Goal: Task Accomplishment & Management: Use online tool/utility

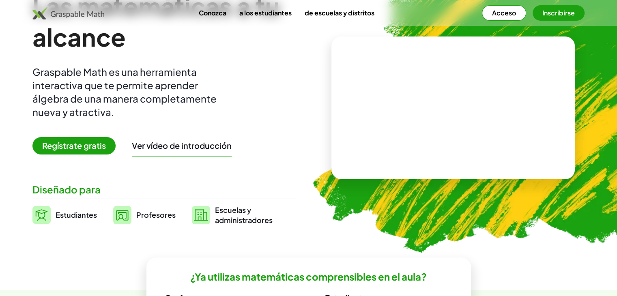
scroll to position [41, 0]
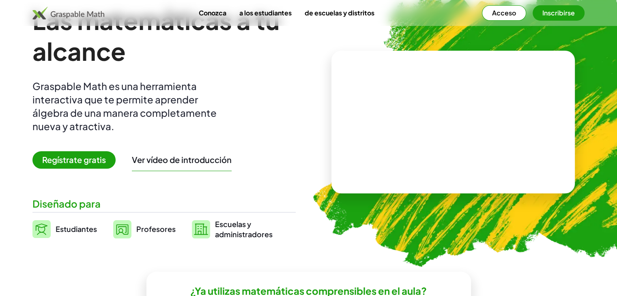
click at [67, 159] on font "Regístrate gratis" at bounding box center [74, 159] width 64 height 10
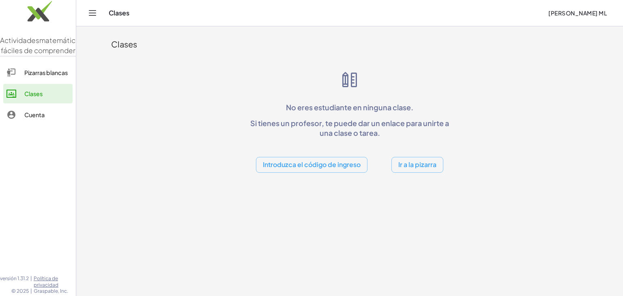
click at [111, 15] on div "Clases" at bounding box center [325, 13] width 433 height 8
click at [92, 14] on icon "Cambiar navegación" at bounding box center [93, 13] width 10 height 10
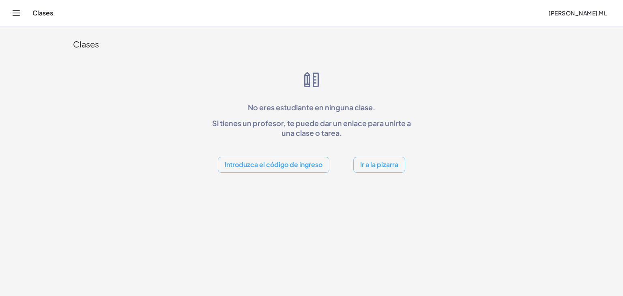
click at [371, 167] on font "Ir a la pizarra" at bounding box center [379, 164] width 38 height 9
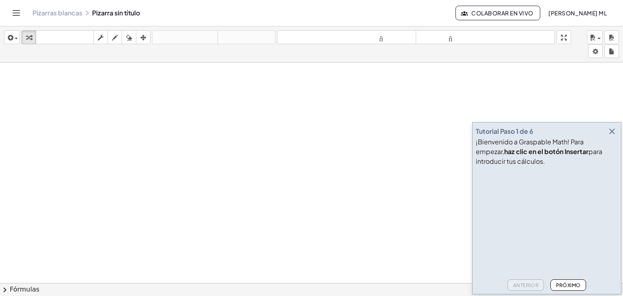
click at [567, 279] on button "Próximo" at bounding box center [567, 284] width 35 height 11
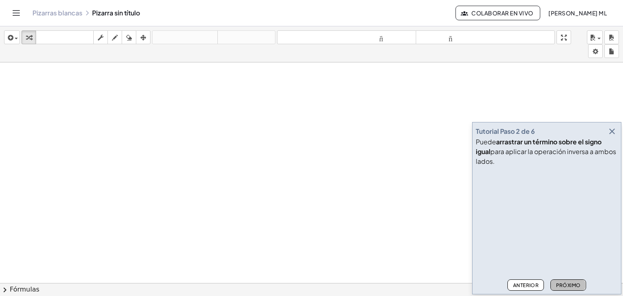
click at [567, 279] on button "Próximo" at bounding box center [567, 284] width 35 height 11
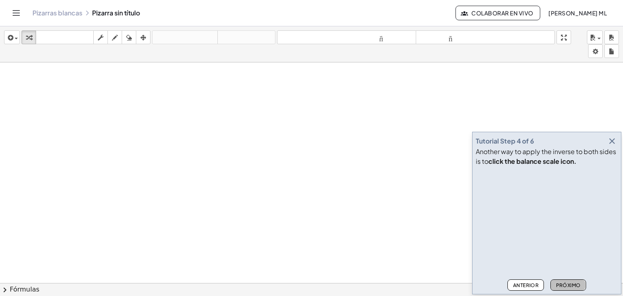
click at [567, 279] on button "Próximo" at bounding box center [567, 284] width 35 height 11
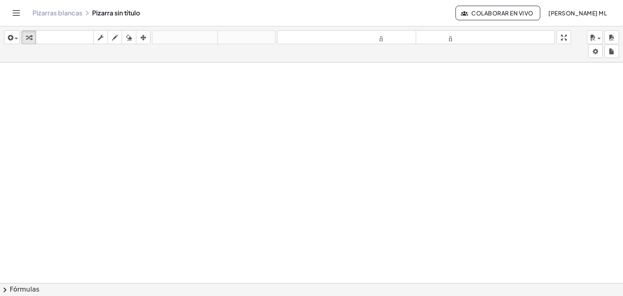
click at [567, 279] on div at bounding box center [311, 288] width 623 height 453
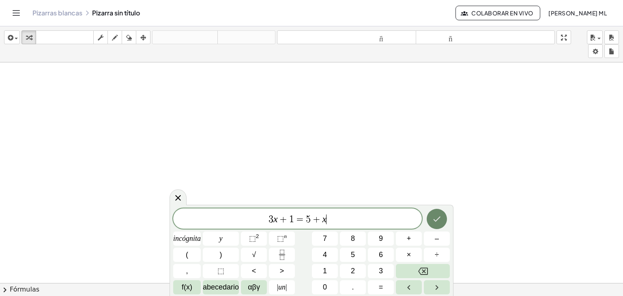
click at [433, 219] on icon "Hecho" at bounding box center [437, 219] width 10 height 10
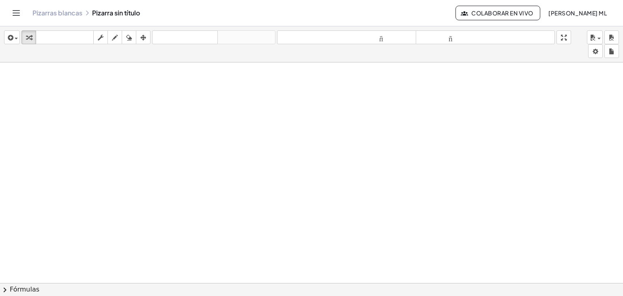
drag, startPoint x: 206, startPoint y: 107, endPoint x: 289, endPoint y: 130, distance: 86.0
click at [289, 130] on div at bounding box center [358, 288] width 716 height 453
drag, startPoint x: 289, startPoint y: 130, endPoint x: 216, endPoint y: 117, distance: 74.9
click at [287, 129] on div at bounding box center [358, 288] width 716 height 453
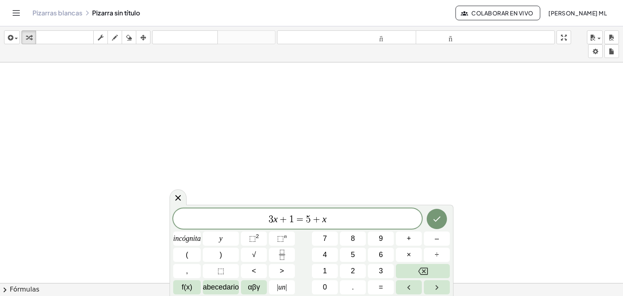
click at [158, 95] on div at bounding box center [358, 288] width 716 height 453
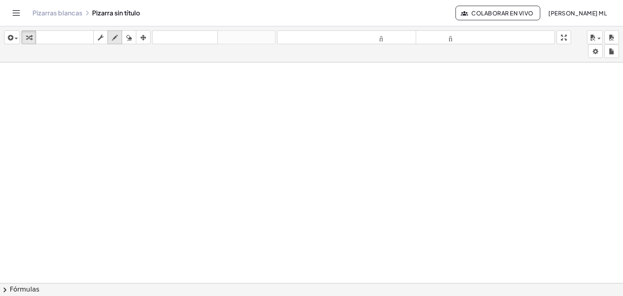
click at [111, 34] on div "button" at bounding box center [114, 37] width 11 height 10
drag, startPoint x: 98, startPoint y: 93, endPoint x: 119, endPoint y: 129, distance: 42.1
click at [119, 129] on div at bounding box center [358, 288] width 716 height 453
click at [137, 107] on div at bounding box center [358, 288] width 716 height 453
drag, startPoint x: 146, startPoint y: 94, endPoint x: 135, endPoint y: 116, distance: 23.8
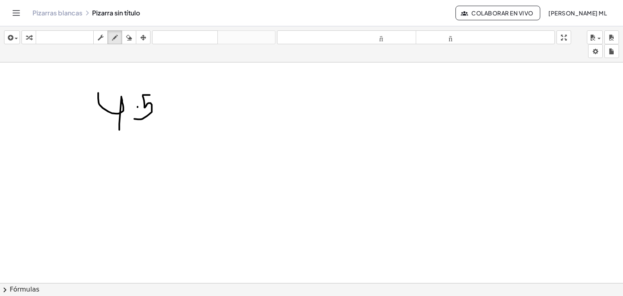
click at [133, 117] on div at bounding box center [358, 288] width 716 height 453
click at [595, 40] on icon "button" at bounding box center [592, 38] width 7 height 10
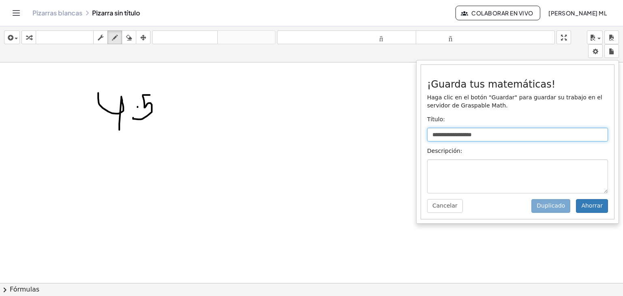
click at [472, 132] on input "**********" at bounding box center [517, 135] width 181 height 14
click at [504, 129] on input "**********" at bounding box center [517, 135] width 181 height 14
type input "*"
type input "****"
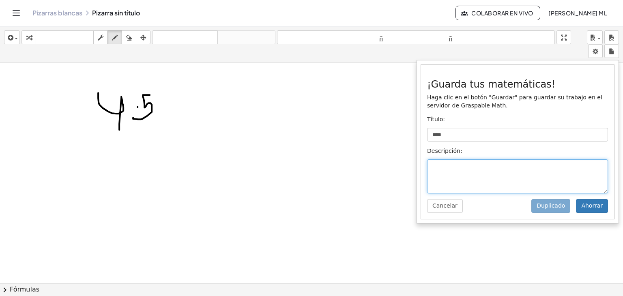
click at [445, 167] on textarea at bounding box center [517, 176] width 181 height 34
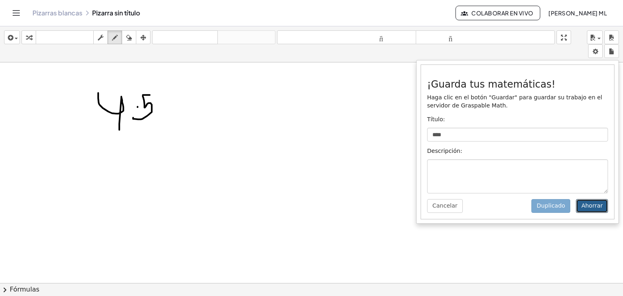
click at [597, 206] on font "Ahorrar" at bounding box center [591, 205] width 21 height 6
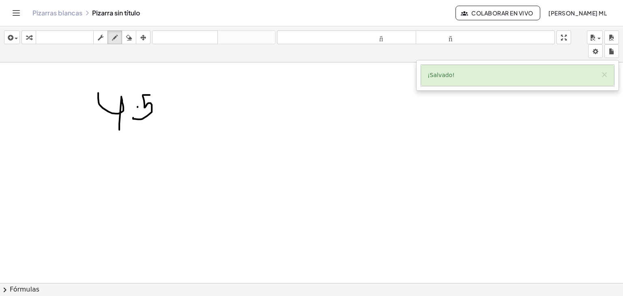
click at [575, 76] on div "¡Salvado! ×" at bounding box center [517, 75] width 193 height 21
click at [607, 73] on font "×" at bounding box center [603, 75] width 7 height 10
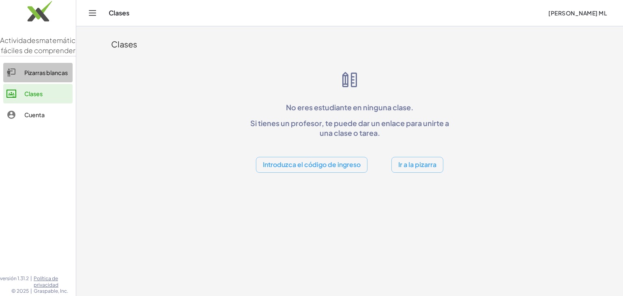
click at [60, 77] on div "Pizarras blancas" at bounding box center [46, 73] width 45 height 10
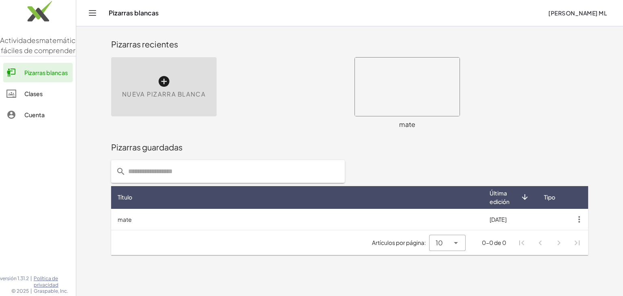
click at [277, 154] on div "Pizarras guardadas" at bounding box center [349, 147] width 477 height 26
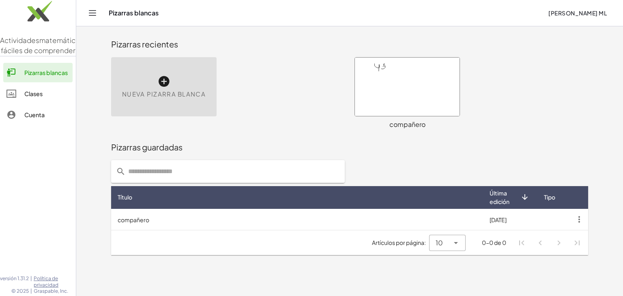
drag, startPoint x: 376, startPoint y: 75, endPoint x: 335, endPoint y: 127, distance: 66.1
click at [302, 136] on div "Pizarras guardadas" at bounding box center [349, 147] width 477 height 26
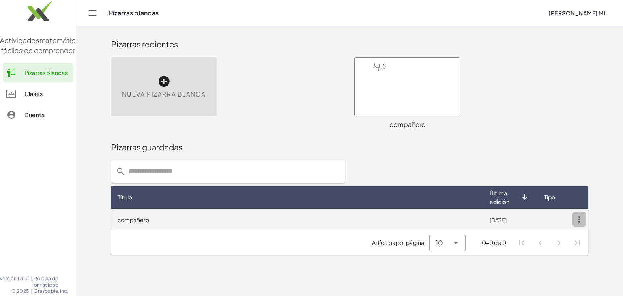
click at [576, 222] on icon "button" at bounding box center [579, 219] width 15 height 15
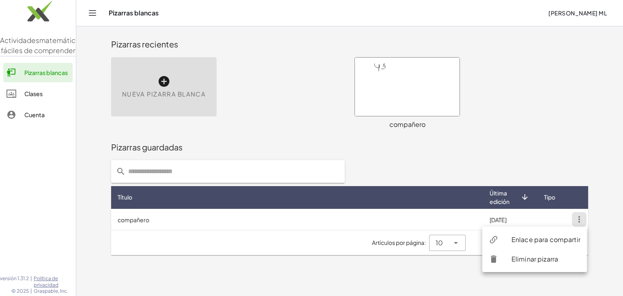
click at [503, 257] on div at bounding box center [499, 259] width 23 height 10
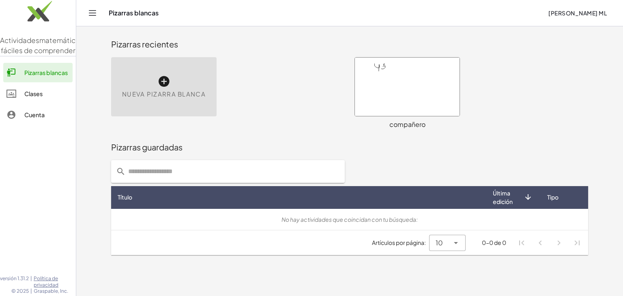
drag, startPoint x: 288, startPoint y: 59, endPoint x: 279, endPoint y: 60, distance: 9.0
click at [282, 60] on div "Nueva pizarra blanca" at bounding box center [227, 93] width 243 height 82
drag, startPoint x: 270, startPoint y: 64, endPoint x: 263, endPoint y: 66, distance: 7.1
click at [263, 66] on div "Nueva pizarra blanca" at bounding box center [227, 93] width 243 height 82
click at [250, 64] on div "Nueva pizarra blanca" at bounding box center [227, 93] width 243 height 82
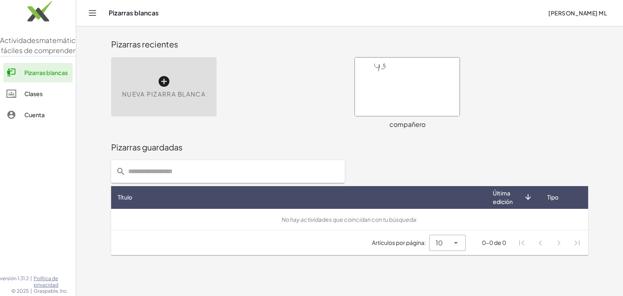
drag, startPoint x: 237, startPoint y: 62, endPoint x: 215, endPoint y: 26, distance: 42.3
drag, startPoint x: 215, startPoint y: 26, endPoint x: 184, endPoint y: 84, distance: 66.0
click at [184, 84] on div "Nueva pizarra blanca" at bounding box center [163, 86] width 105 height 59
click at [387, 83] on div at bounding box center [407, 87] width 105 height 58
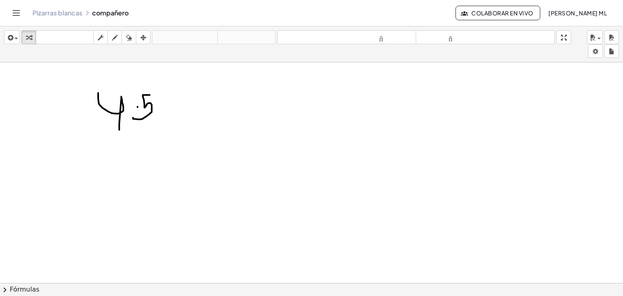
drag, startPoint x: 162, startPoint y: 96, endPoint x: 146, endPoint y: 107, distance: 19.5
click at [146, 107] on div at bounding box center [358, 288] width 716 height 453
click at [596, 52] on body "Actividades matemáticas fáciles de comprender Pizarras blancas Clases Cuenta ve…" at bounding box center [311, 148] width 623 height 296
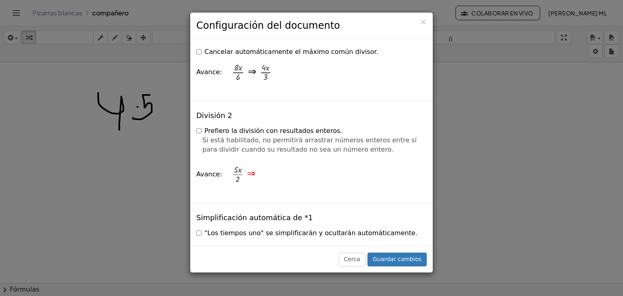
scroll to position [1013, 0]
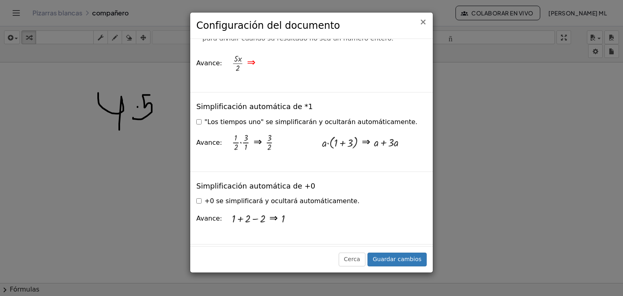
click at [425, 23] on font "×" at bounding box center [422, 22] width 7 height 10
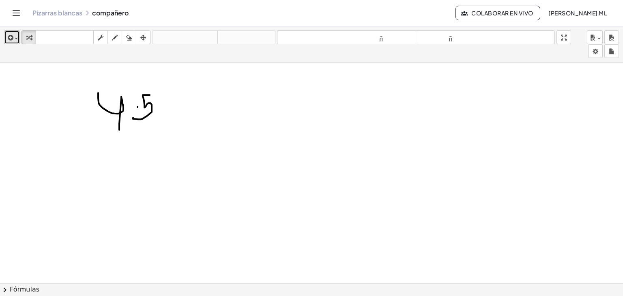
click at [19, 36] on button "insertar" at bounding box center [12, 37] width 16 height 14
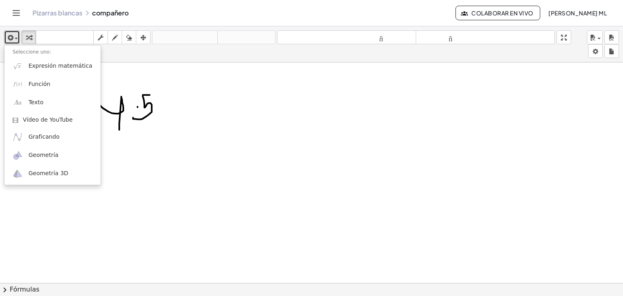
drag, startPoint x: 150, startPoint y: 112, endPoint x: 126, endPoint y: 80, distance: 40.5
click at [151, 109] on div at bounding box center [358, 288] width 716 height 453
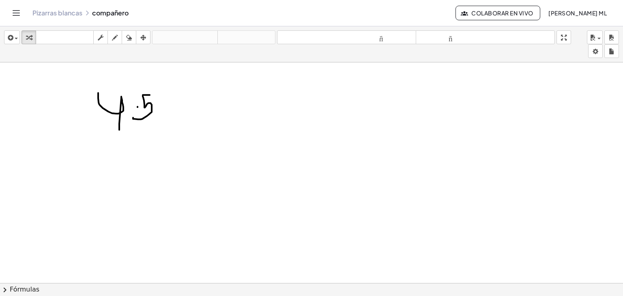
click at [19, 15] on icon "Cambiar navegación" at bounding box center [16, 13] width 10 height 10
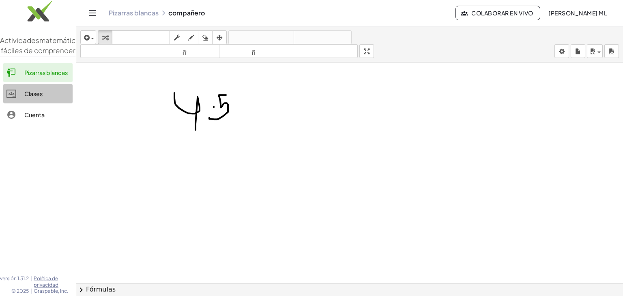
click at [45, 99] on div "Clases" at bounding box center [46, 94] width 45 height 10
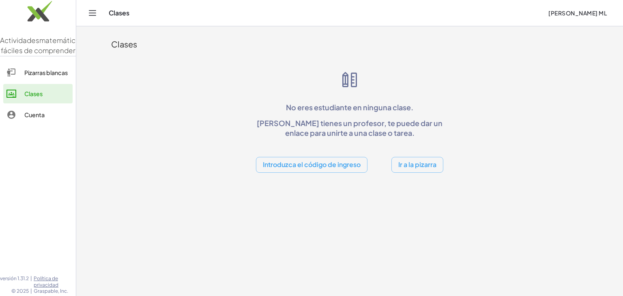
drag, startPoint x: 41, startPoint y: 114, endPoint x: 39, endPoint y: 120, distance: 6.4
click at [41, 118] on div "Pizarras blancas Clases Cuenta" at bounding box center [38, 95] width 76 height 70
click at [36, 118] on font "Cuenta" at bounding box center [34, 114] width 20 height 7
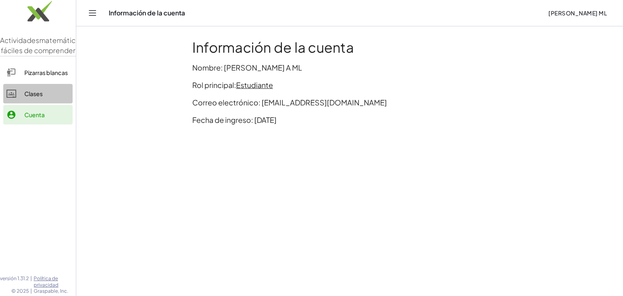
click at [32, 97] on font "Clases" at bounding box center [33, 93] width 18 height 7
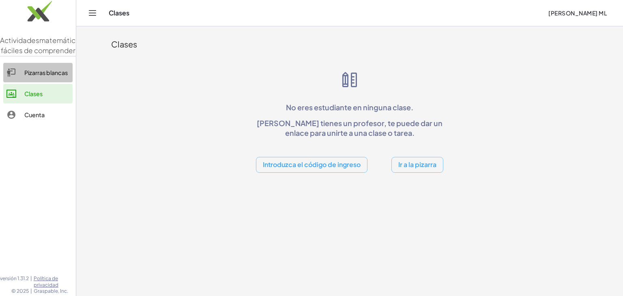
click at [51, 76] on font "Pizarras blancas" at bounding box center [45, 72] width 43 height 7
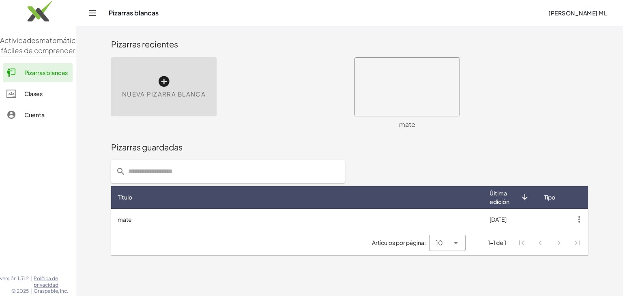
click at [323, 86] on div "Nueva pizarra blanca" at bounding box center [227, 93] width 243 height 82
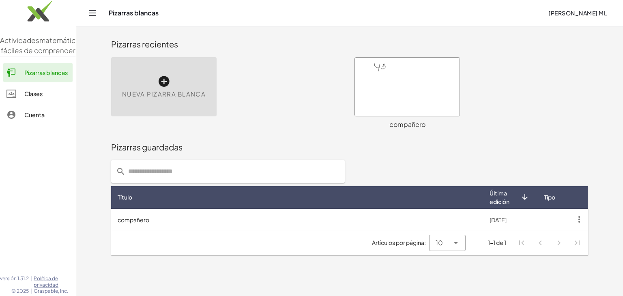
drag, startPoint x: 364, startPoint y: 84, endPoint x: 252, endPoint y: 154, distance: 132.6
click at [252, 154] on div "Pizarras guardadas" at bounding box center [349, 147] width 477 height 26
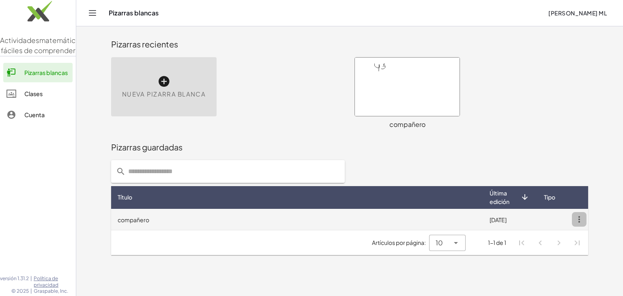
click at [574, 219] on icon "button" at bounding box center [579, 219] width 15 height 15
click at [425, 229] on td "compañero" at bounding box center [297, 219] width 372 height 21
